Goal: Information Seeking & Learning: Learn about a topic

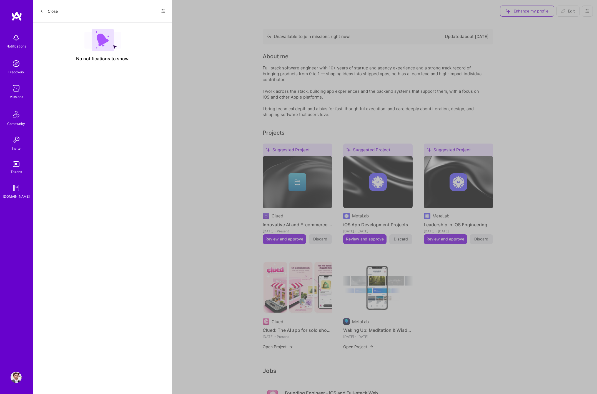
click at [212, 79] on div "Notifications Discovery Missions Community Invite Tokens A.Guide Profile Close …" at bounding box center [298, 355] width 597 height 710
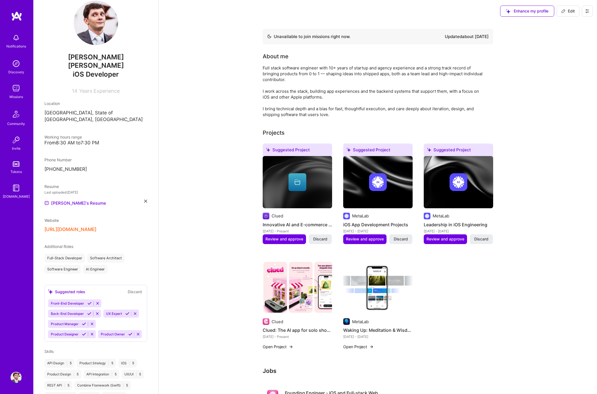
scroll to position [11, 0]
click at [99, 301] on icon at bounding box center [97, 303] width 4 height 4
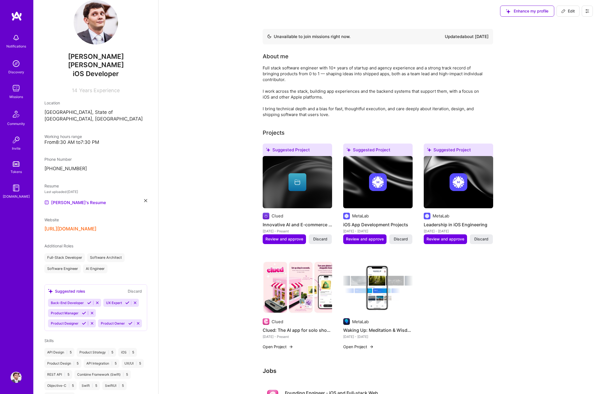
click at [97, 301] on icon at bounding box center [97, 303] width 4 height 4
click at [82, 301] on icon at bounding box center [80, 303] width 4 height 4
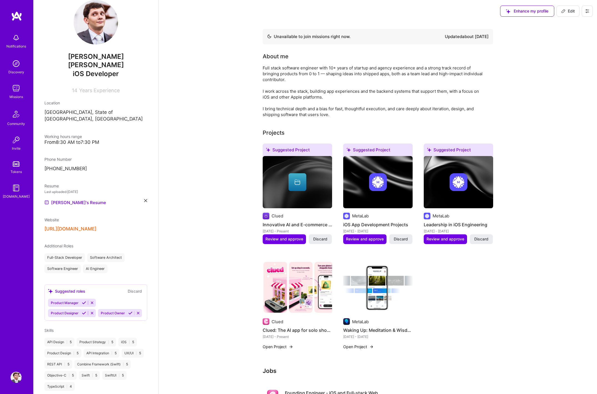
click at [92, 301] on icon at bounding box center [92, 303] width 4 height 4
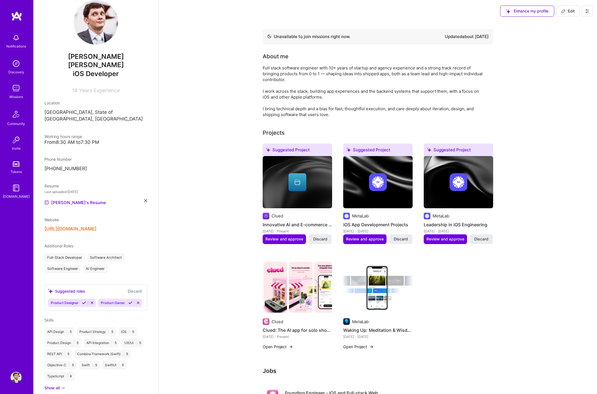
click at [92, 301] on icon at bounding box center [92, 303] width 4 height 4
click at [86, 301] on icon at bounding box center [88, 303] width 4 height 4
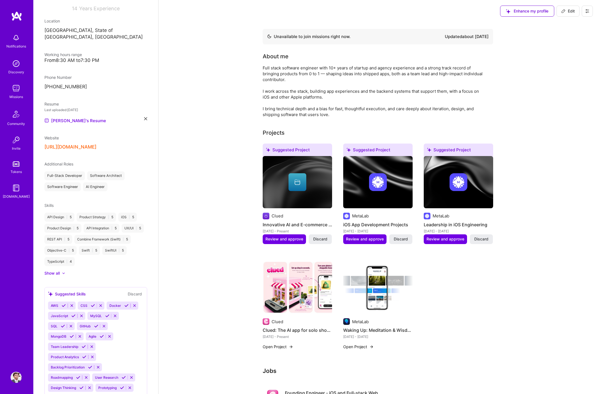
scroll to position [88, 0]
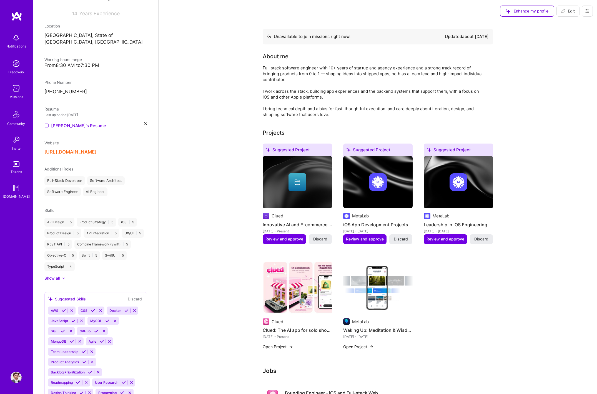
click at [18, 114] on img at bounding box center [15, 113] width 13 height 13
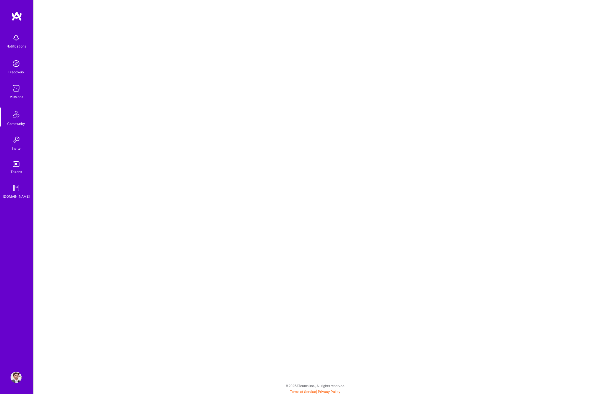
click at [14, 115] on img at bounding box center [15, 113] width 13 height 13
click at [16, 86] on img at bounding box center [16, 88] width 11 height 11
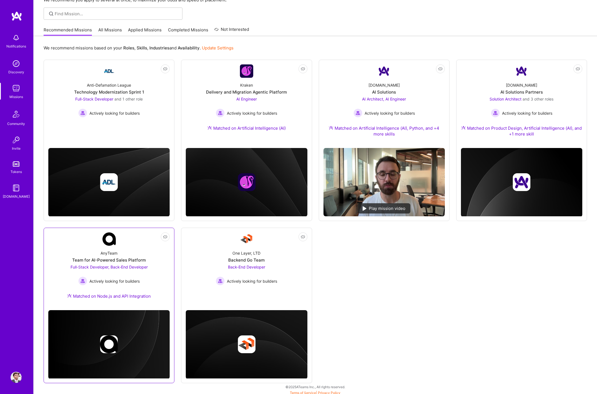
scroll to position [36, 0]
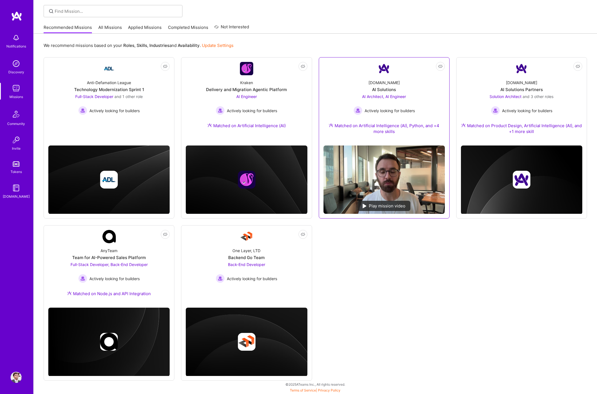
click at [420, 94] on div "[DOMAIN_NAME] AI Solutions AI Architect, AI Engineer Actively looking for build…" at bounding box center [383, 108] width 121 height 66
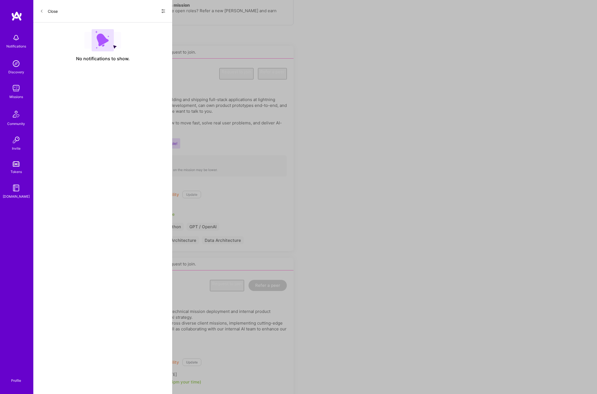
scroll to position [36, 0]
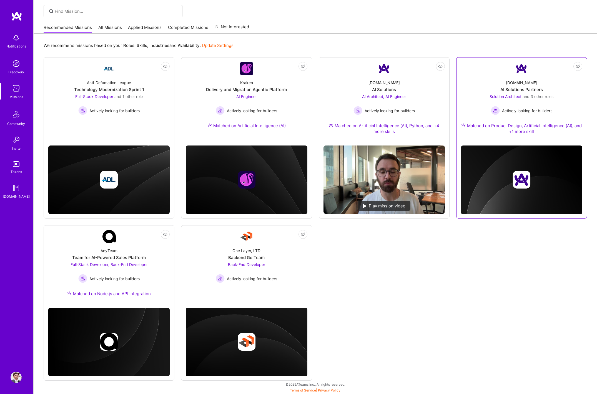
click at [534, 82] on div "[DOMAIN_NAME] AI Solutions Partners Solution Architect and 3 other roles Active…" at bounding box center [521, 108] width 121 height 66
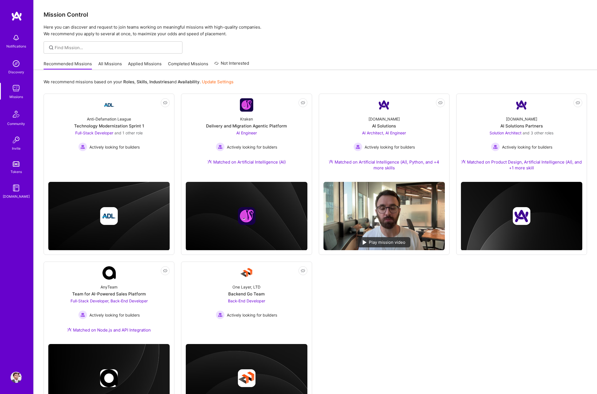
scroll to position [36, 0]
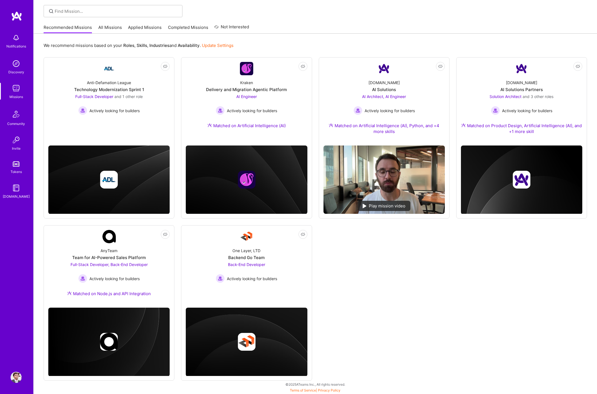
click at [98, 22] on div "Recommended Missions All Missions Applied Missions Completed Missions Not Inter…" at bounding box center [146, 27] width 205 height 12
click at [104, 25] on link "All Missions" at bounding box center [110, 28] width 24 height 9
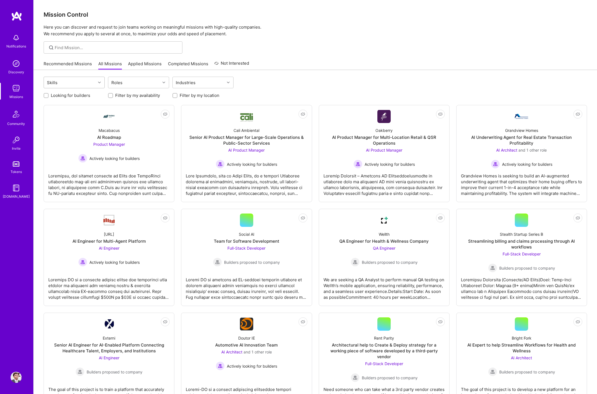
click at [92, 82] on div "Skills" at bounding box center [70, 82] width 52 height 11
type input "swi"
type input "ios"
click at [63, 96] on div "iOS" at bounding box center [74, 97] width 54 height 6
checkbox input "true"
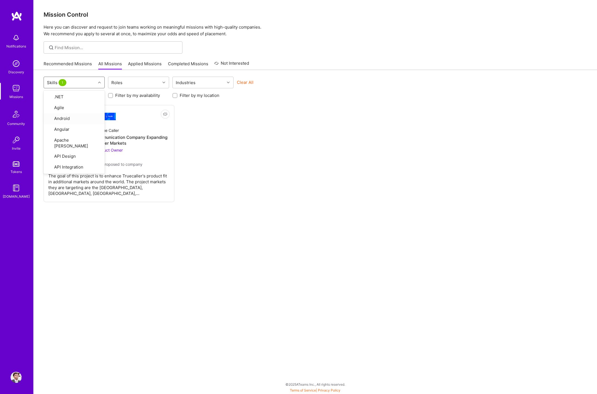
click at [197, 167] on div "Not Interested True Caller Product Manager for Communication Company Expanding …" at bounding box center [315, 153] width 543 height 97
click at [128, 151] on div "Product Owner Builders proposed to company" at bounding box center [109, 157] width 67 height 21
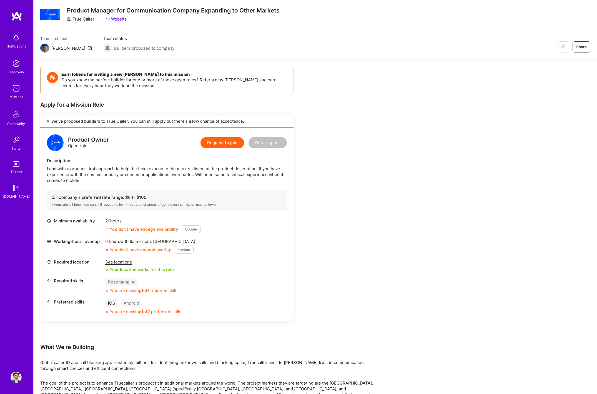
scroll to position [9, 0]
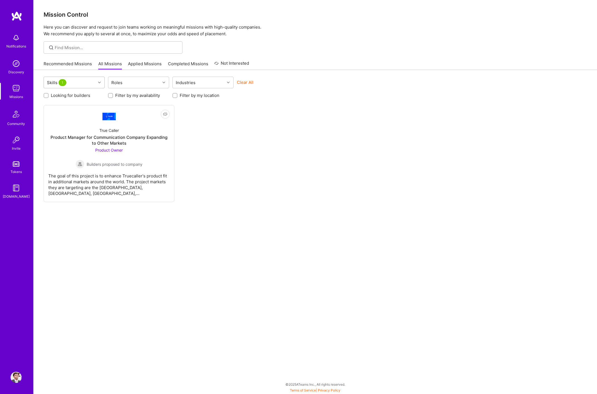
click at [89, 84] on div "Skills 1" at bounding box center [70, 82] width 52 height 11
checkbox input "false"
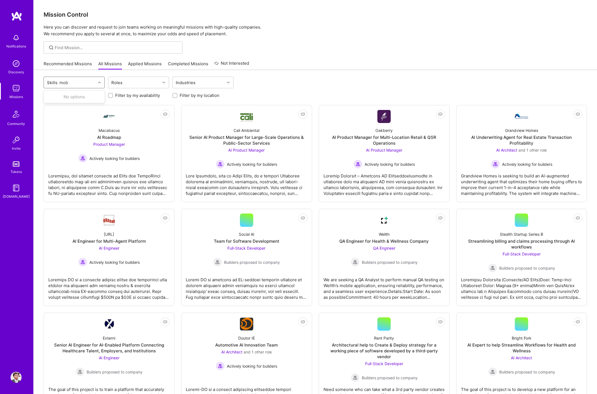
type input "mobi"
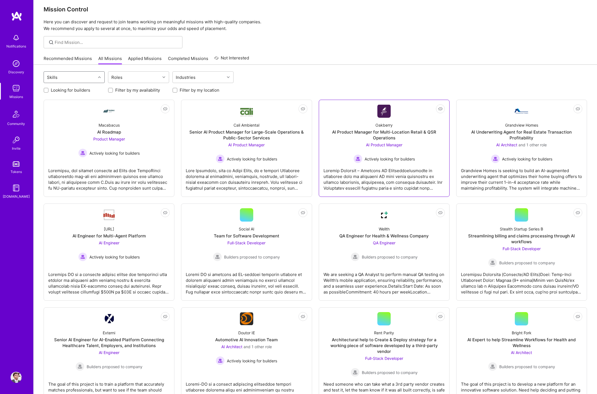
scroll to position [6, 0]
click at [406, 182] on div at bounding box center [383, 176] width 121 height 28
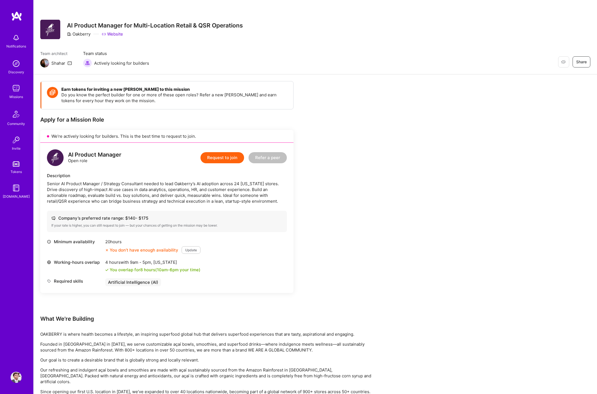
click at [119, 35] on link "Website" at bounding box center [112, 34] width 21 height 6
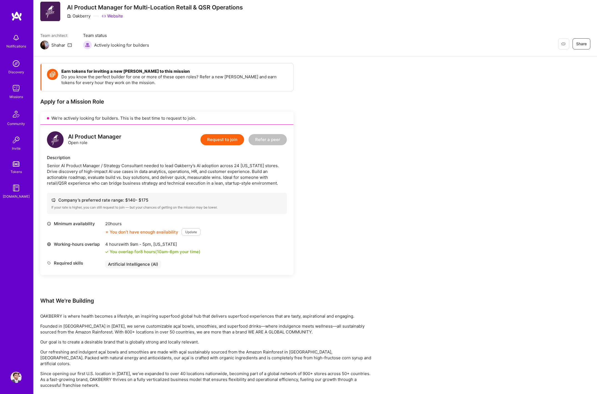
scroll to position [32, 0]
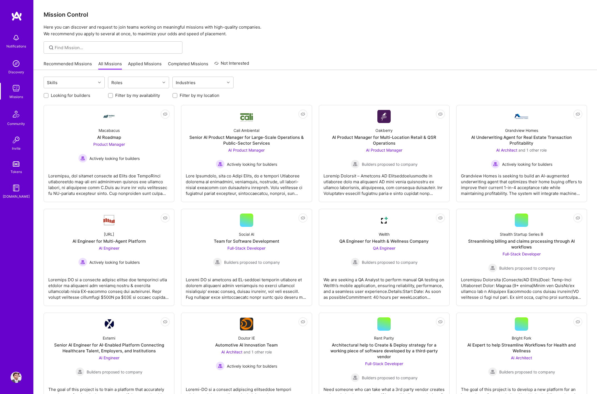
click at [17, 71] on div "Discovery" at bounding box center [16, 72] width 16 height 6
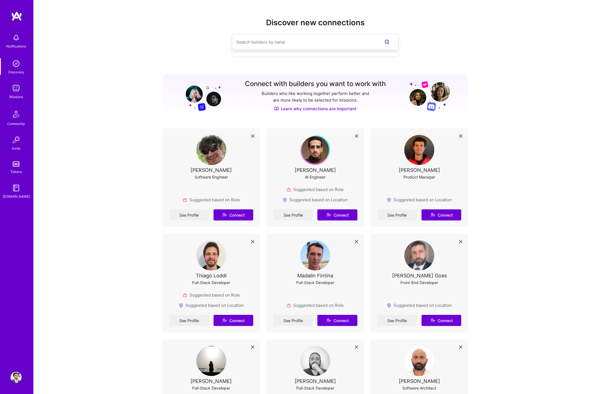
click at [280, 42] on input at bounding box center [303, 42] width 135 height 14
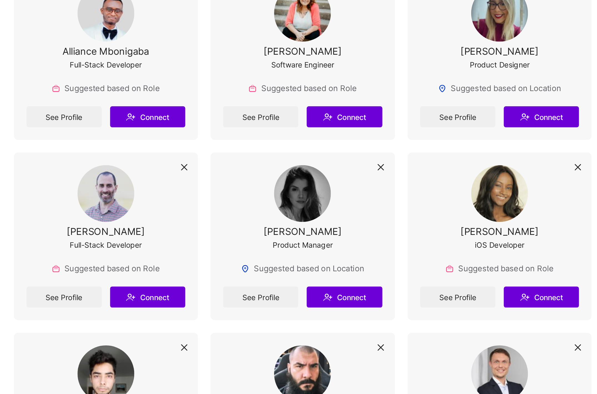
scroll to position [1147, 0]
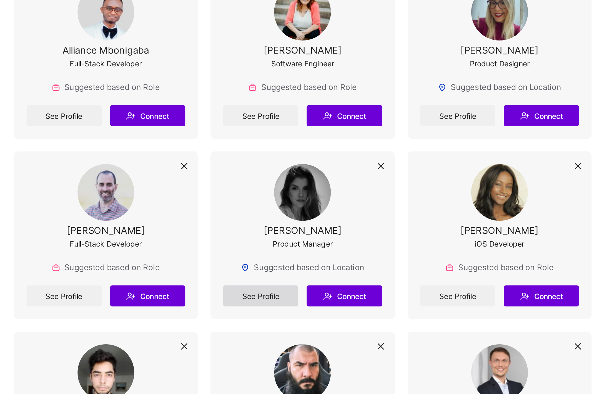
click at [295, 336] on link "See Profile" at bounding box center [293, 341] width 40 height 11
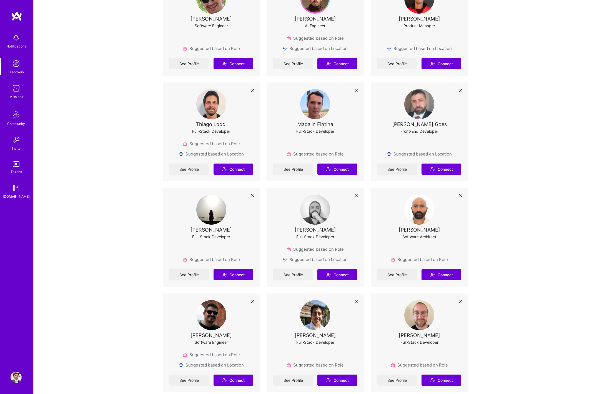
scroll to position [0, 0]
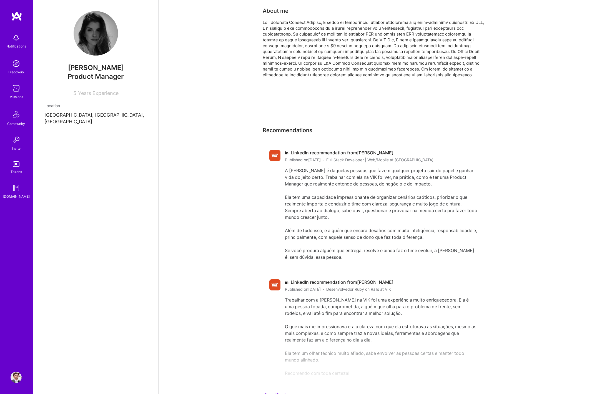
scroll to position [28, 0]
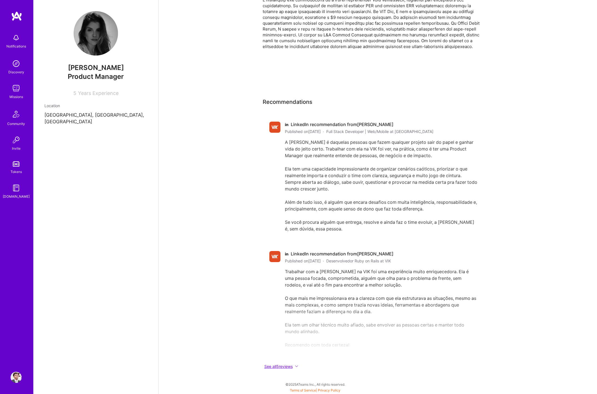
click at [294, 369] on button "See all 5 reviews" at bounding box center [374, 366] width 222 height 6
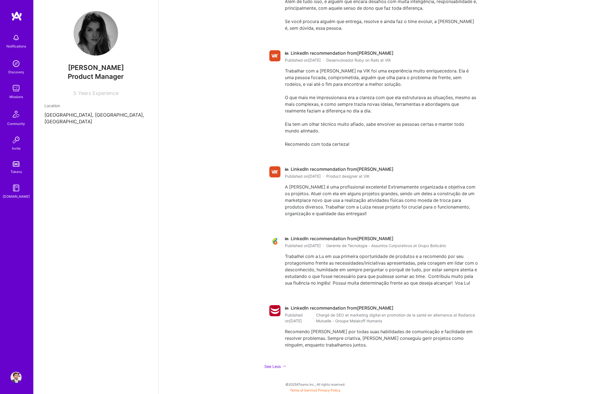
scroll to position [0, 0]
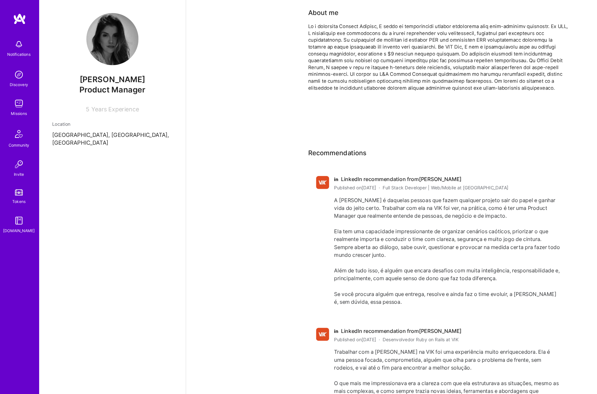
click at [20, 17] on img at bounding box center [16, 16] width 11 height 10
